Goal: Information Seeking & Learning: Check status

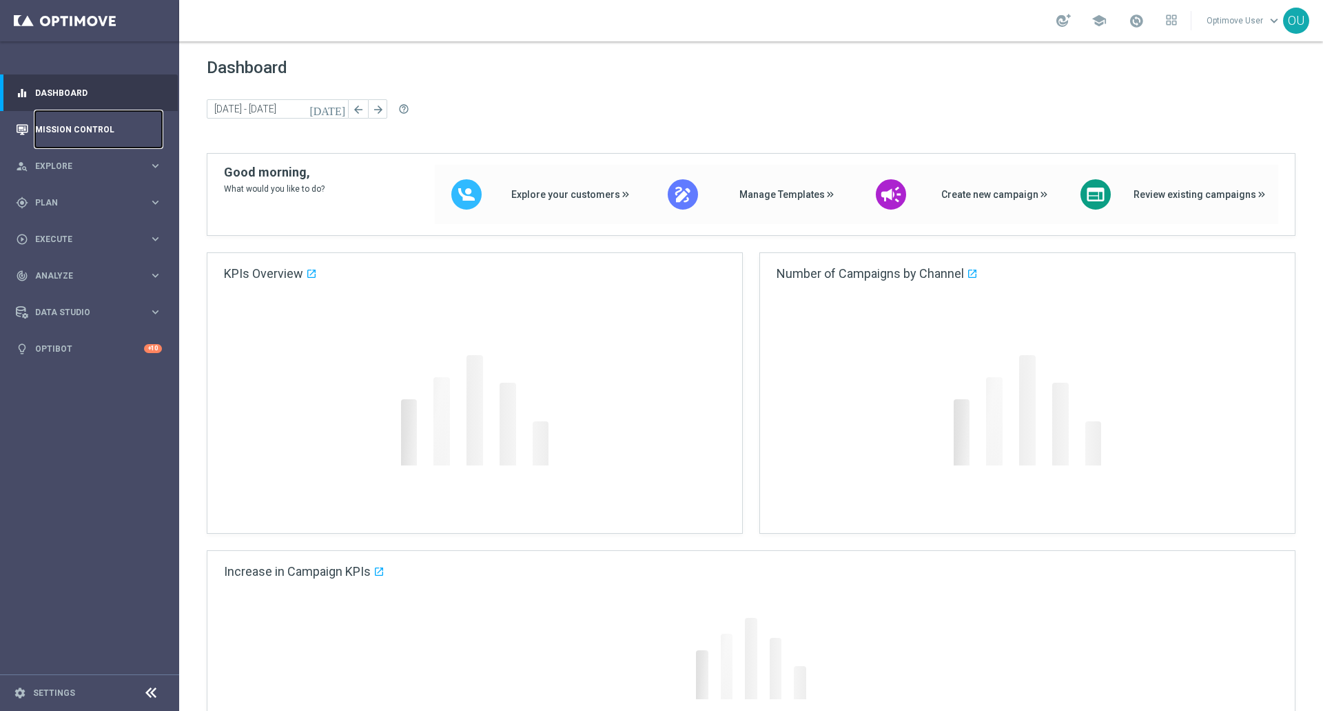
click at [108, 117] on link "Mission Control" at bounding box center [98, 129] width 127 height 37
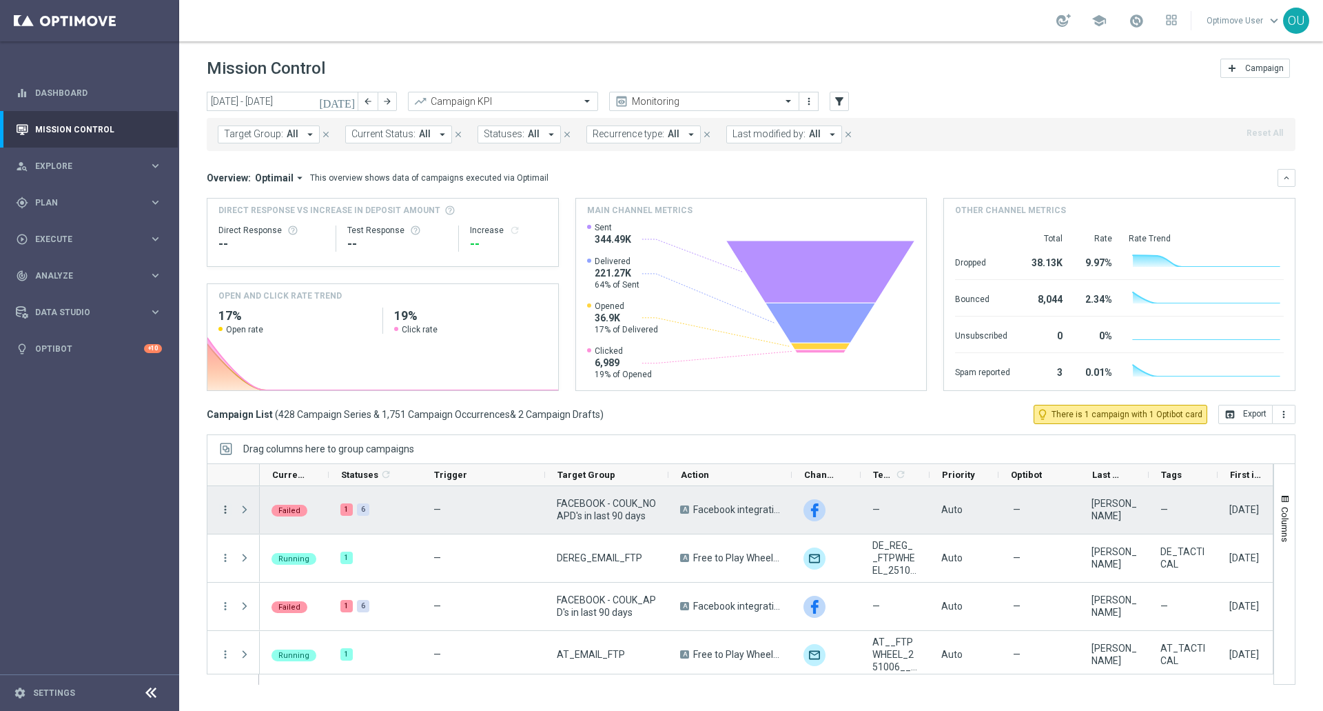
click at [229, 514] on icon "more_vert" at bounding box center [225, 509] width 12 height 12
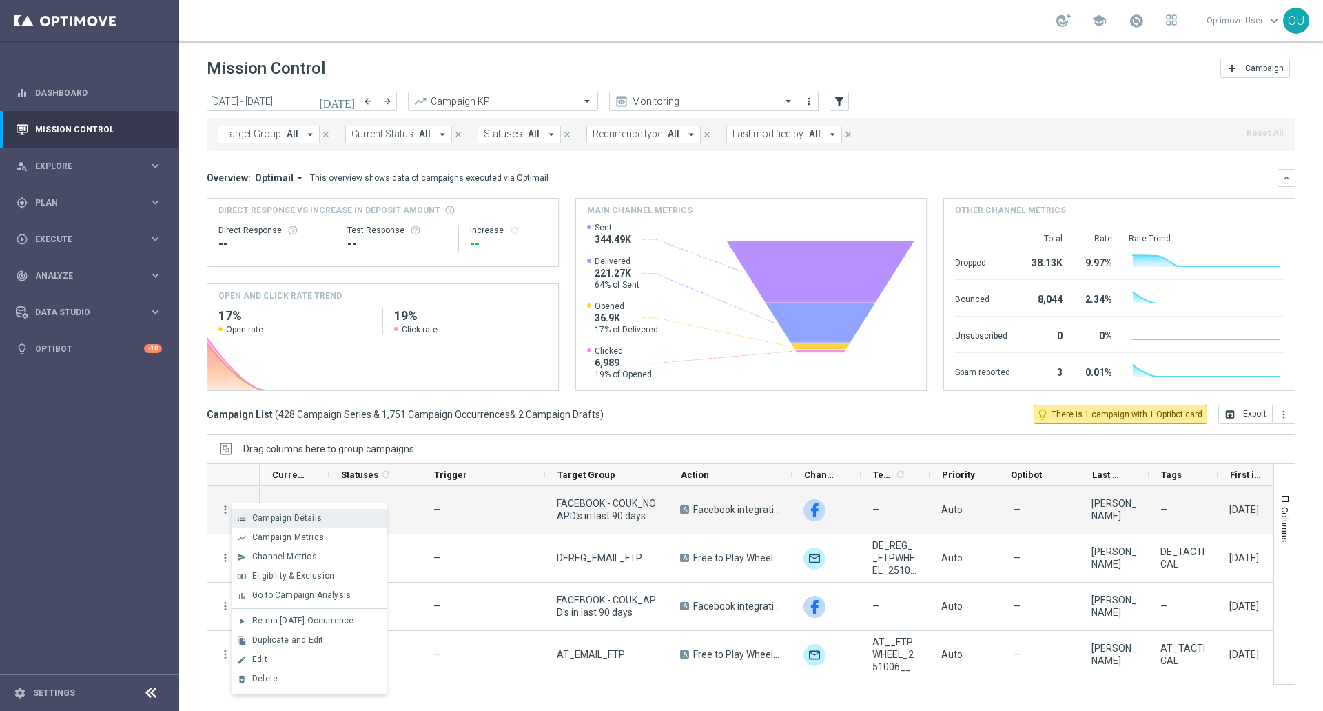
click at [239, 520] on icon "list" at bounding box center [242, 519] width 10 height 10
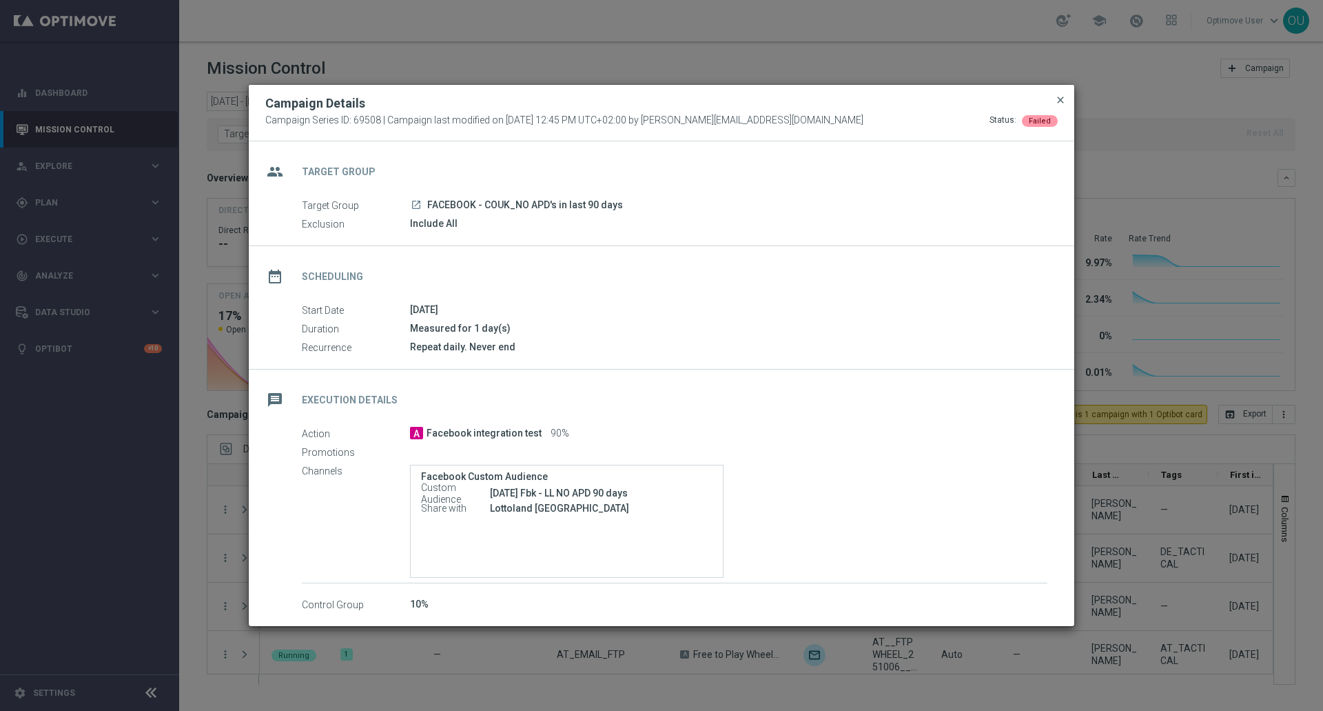
click at [1058, 96] on span "close" at bounding box center [1060, 99] width 11 height 11
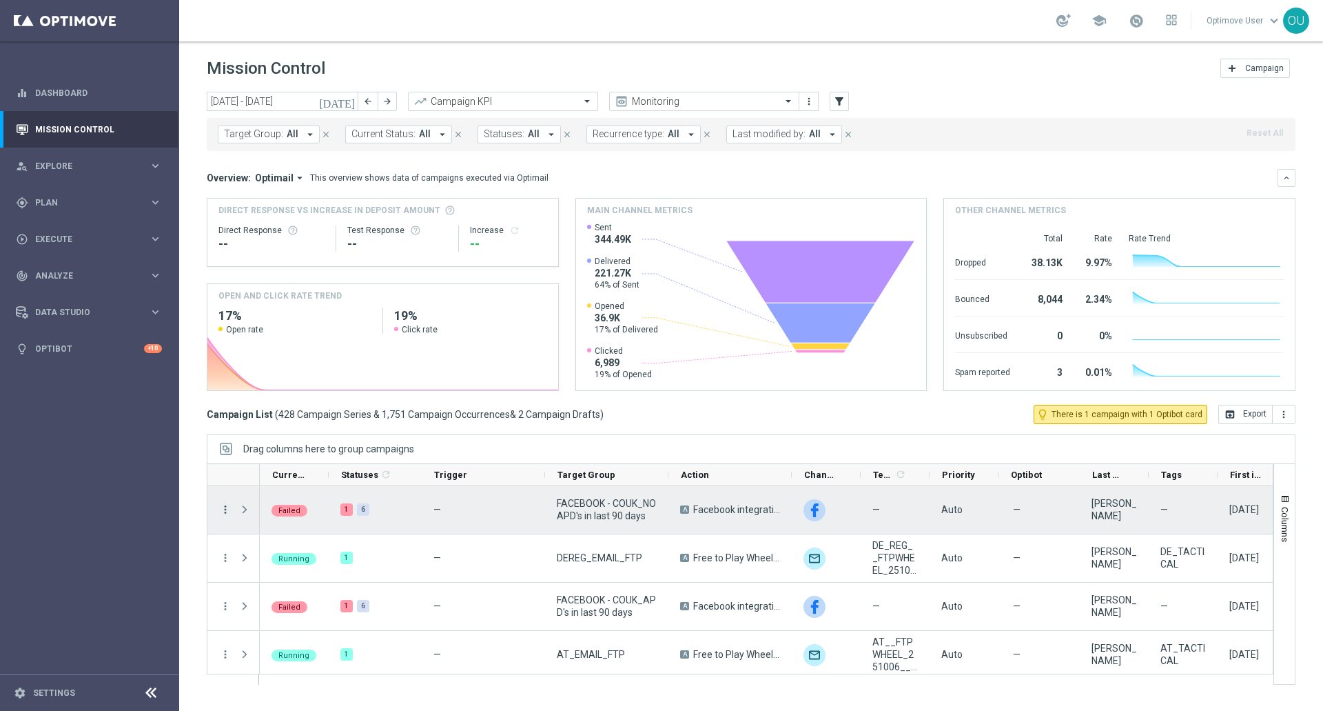
click at [227, 510] on icon "more_vert" at bounding box center [225, 509] width 12 height 12
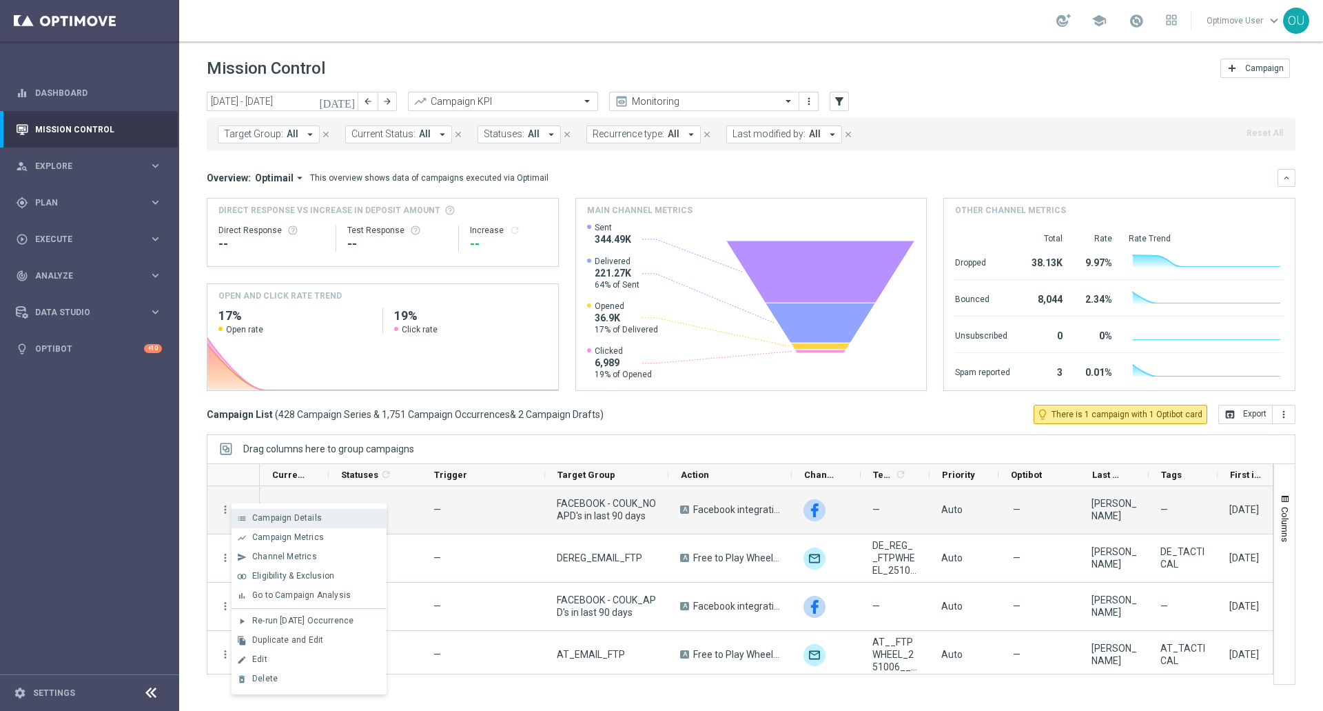
click at [272, 511] on div "list Campaign Details" at bounding box center [309, 518] width 155 height 19
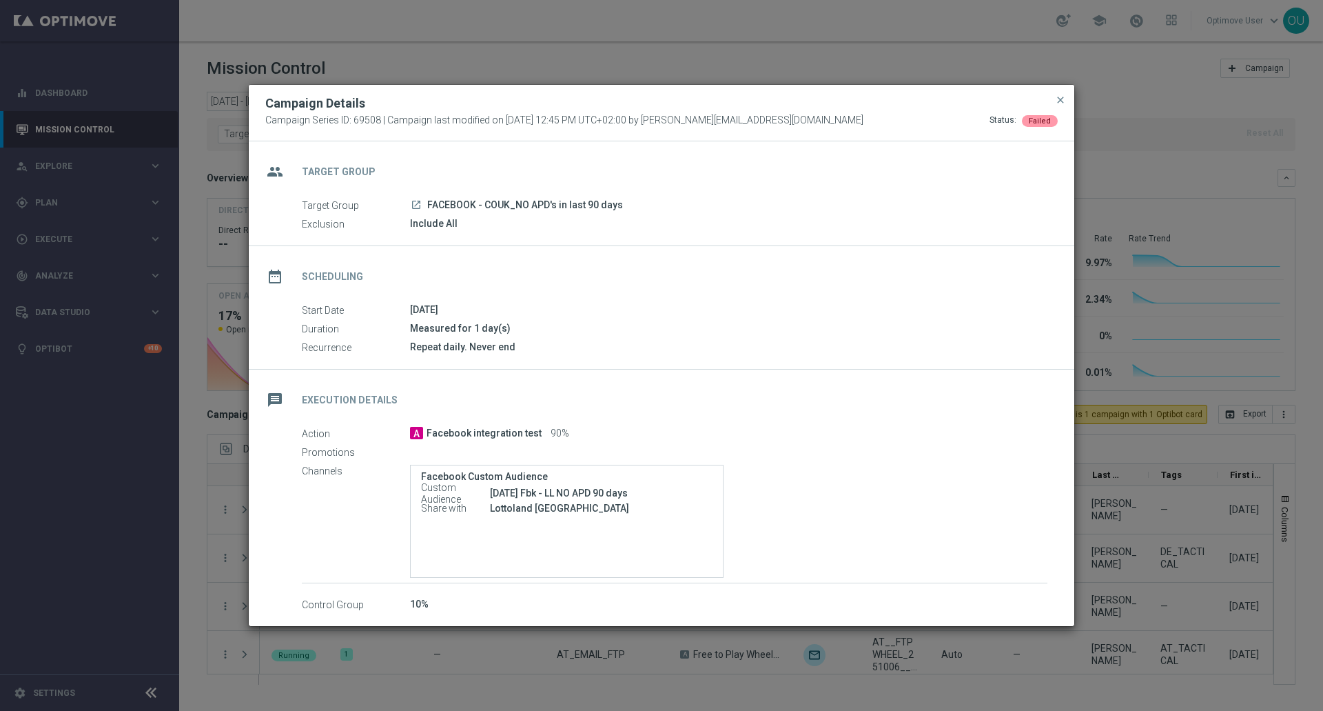
click at [360, 119] on span "Campaign Series ID: 69508 | Campaign last modified on [DATE] 12:45 PM UTC+02:00…" at bounding box center [564, 120] width 598 height 12
copy span "69508"
click at [1056, 95] on span "close" at bounding box center [1060, 99] width 11 height 11
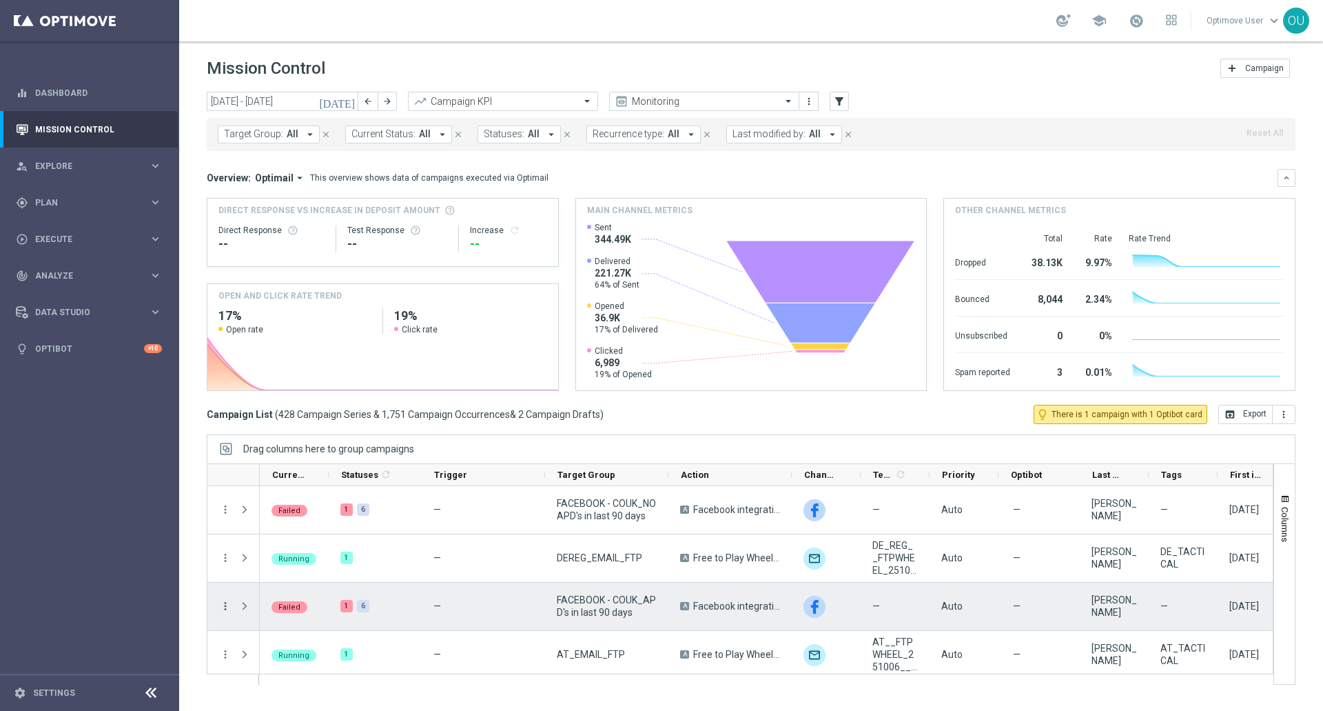
click at [227, 604] on icon "more_vert" at bounding box center [225, 606] width 12 height 12
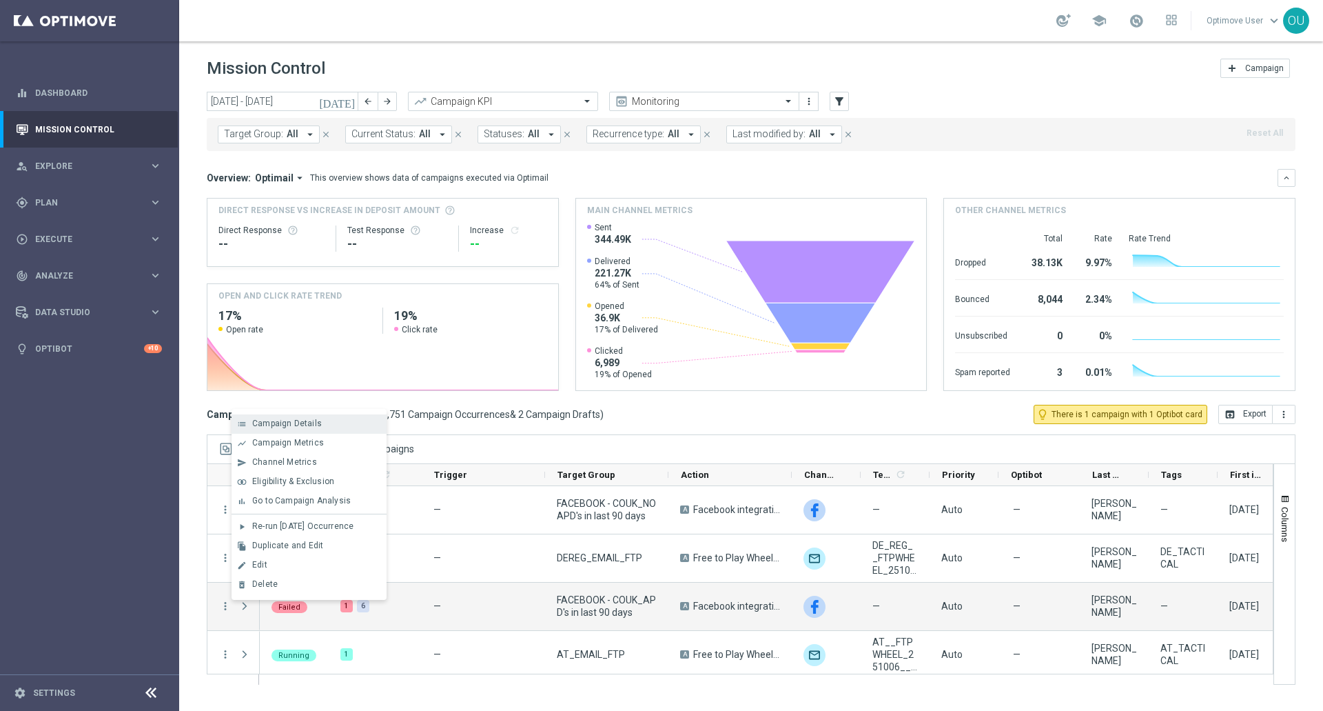
click at [318, 426] on span "Campaign Details" at bounding box center [287, 423] width 70 height 10
